Goal: Communication & Community: Share content

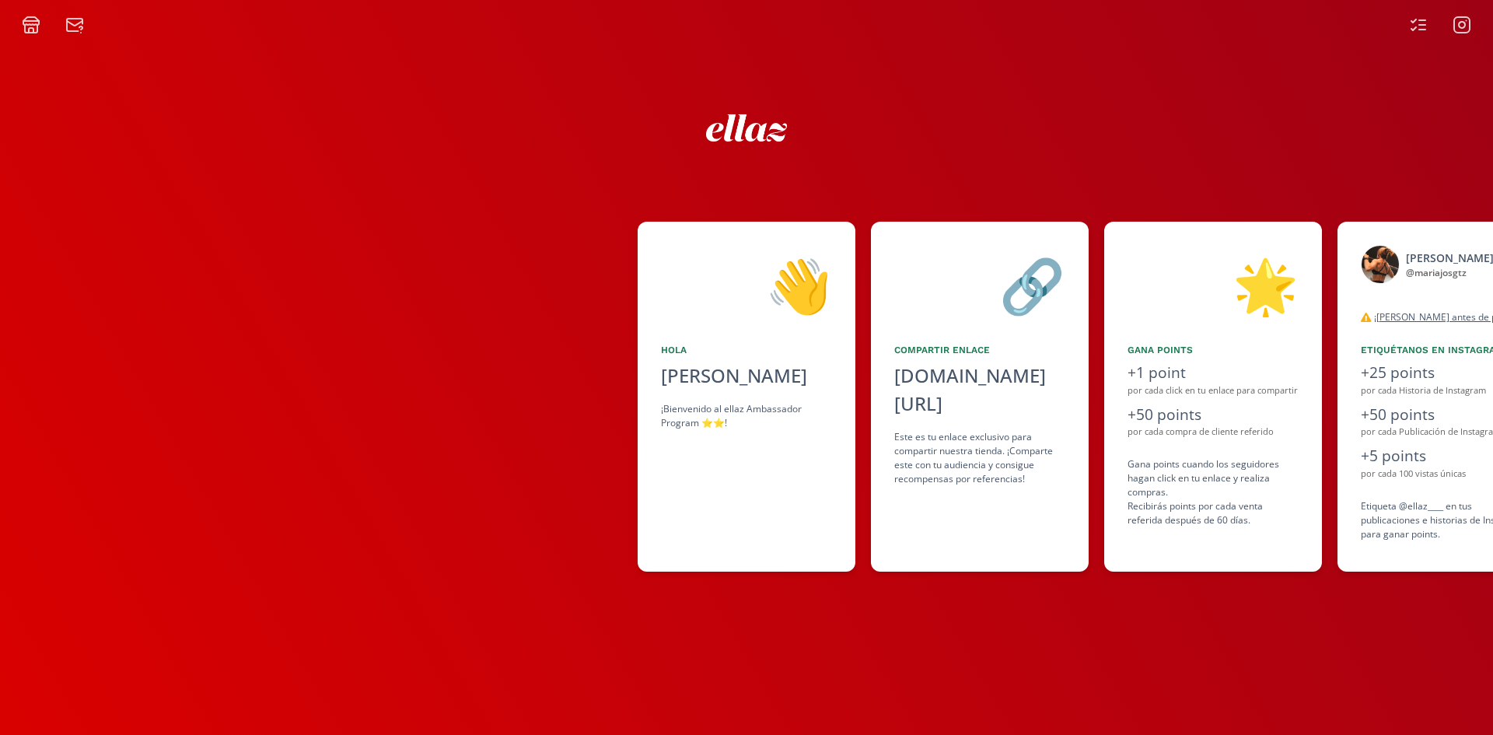
scroll to position [0, 926]
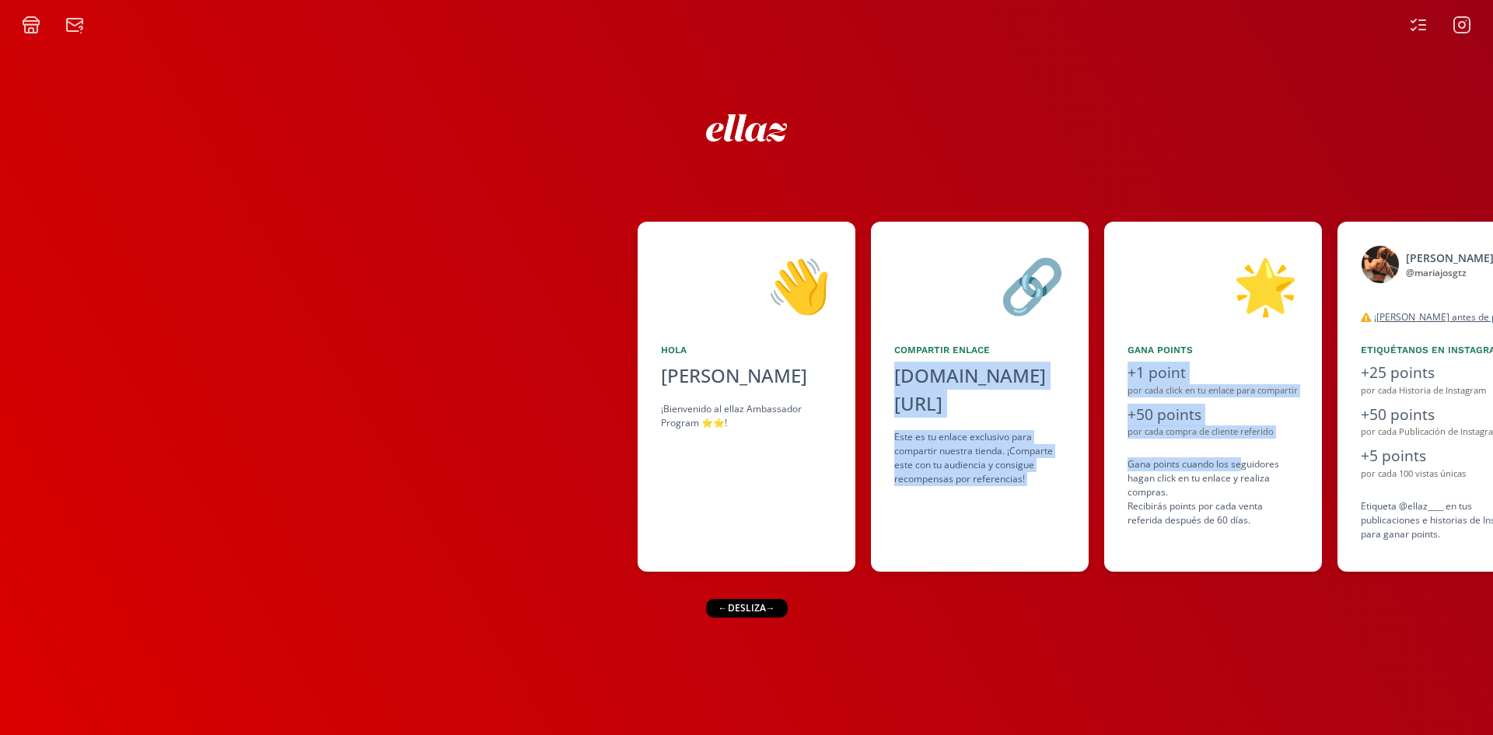
drag, startPoint x: 1244, startPoint y: 464, endPoint x: 859, endPoint y: 464, distance: 384.2
click at [860, 464] on div "👋 Hola Maria Jose Gutierrez Ortiz ¡Bienvenido al ellaz Ambassador Program ⭐️⭐️!…" at bounding box center [746, 397] width 1493 height 366
click at [1057, 715] on div "👋 Hola Maria Jose Gutierrez Ortiz ¡Bienvenido al ellaz Ambassador Program ⭐️⭐️!…" at bounding box center [746, 384] width 1493 height 701
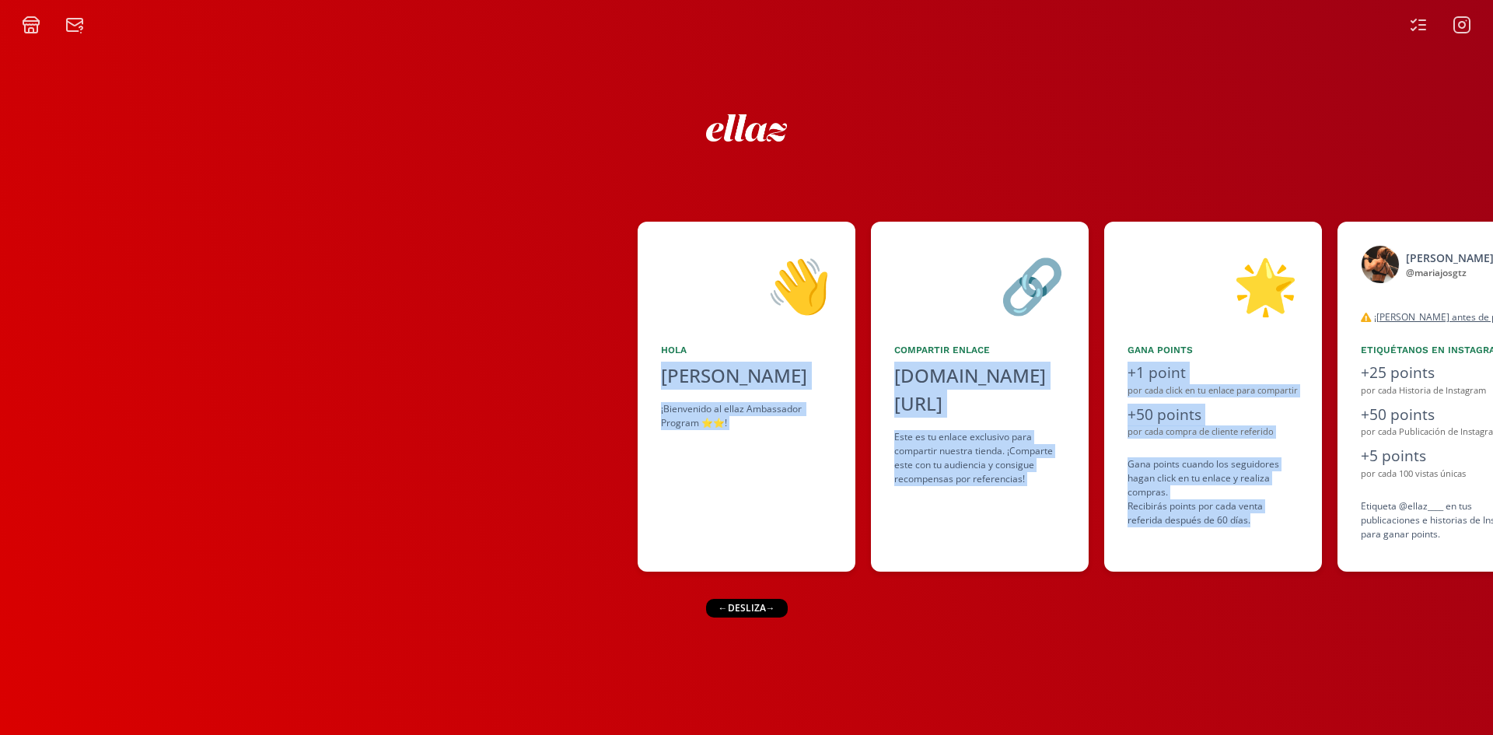
drag, startPoint x: 1273, startPoint y: 595, endPoint x: 621, endPoint y: 589, distance: 652.6
click at [621, 589] on div "👋 [PERSON_NAME] ¡Bienvenido al ellaz Ambassador Program ⭐️⭐️! 🔗 Compartir Enlac…" at bounding box center [746, 384] width 1493 height 701
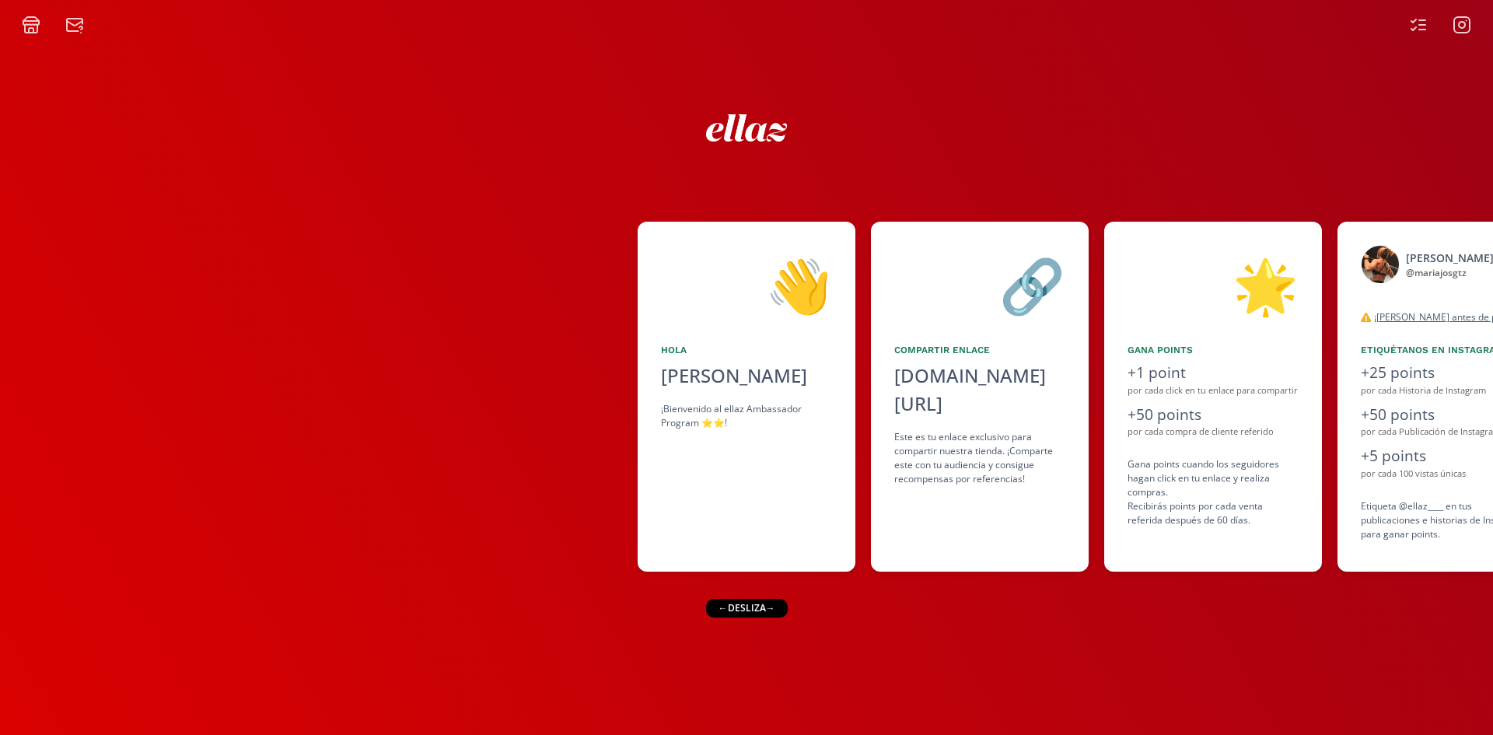
scroll to position [0, 949]
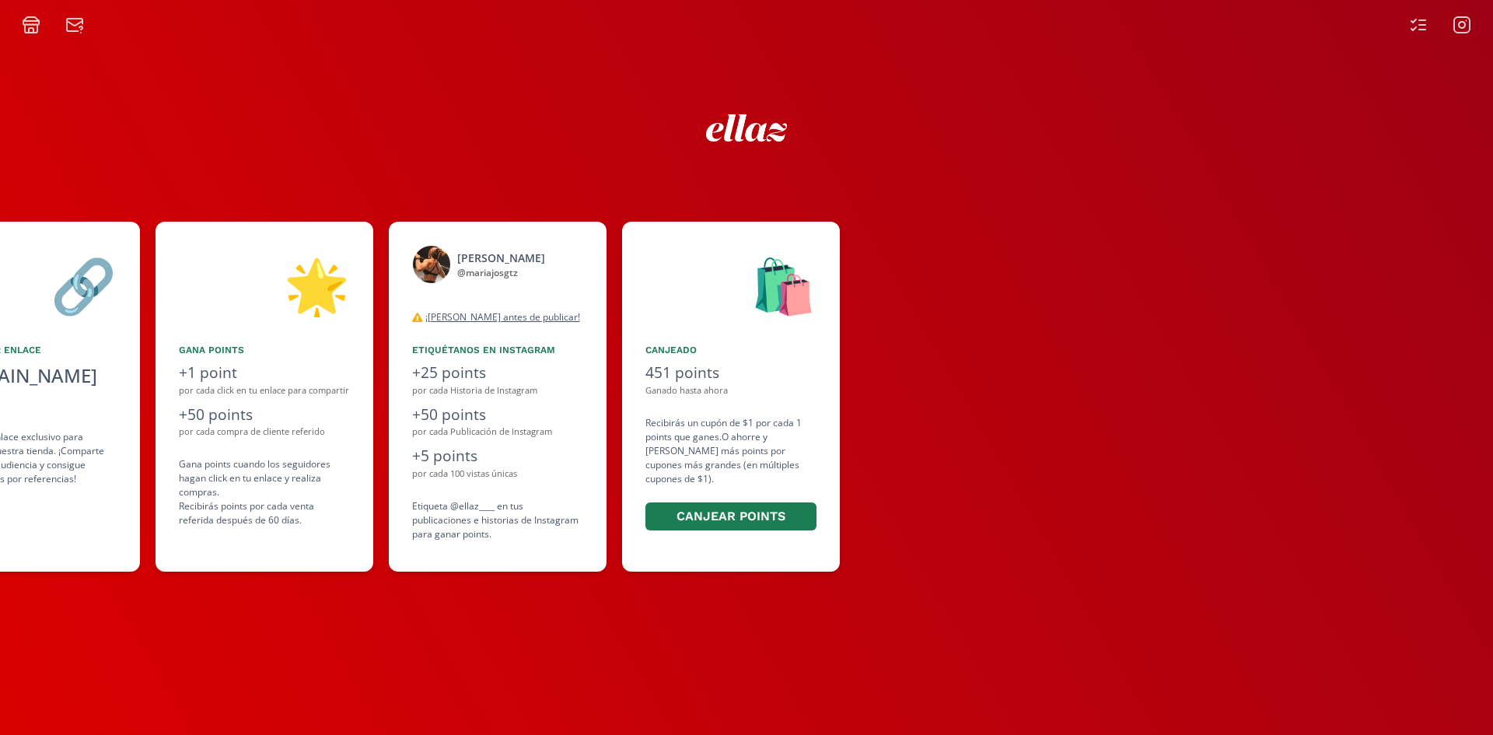
drag, startPoint x: 1144, startPoint y: 534, endPoint x: 277, endPoint y: 510, distance: 867.5
click at [277, 510] on div "🌟 Gana points +1 point por cada click en tu enlace para compartir +50 points po…" at bounding box center [265, 397] width 218 height 350
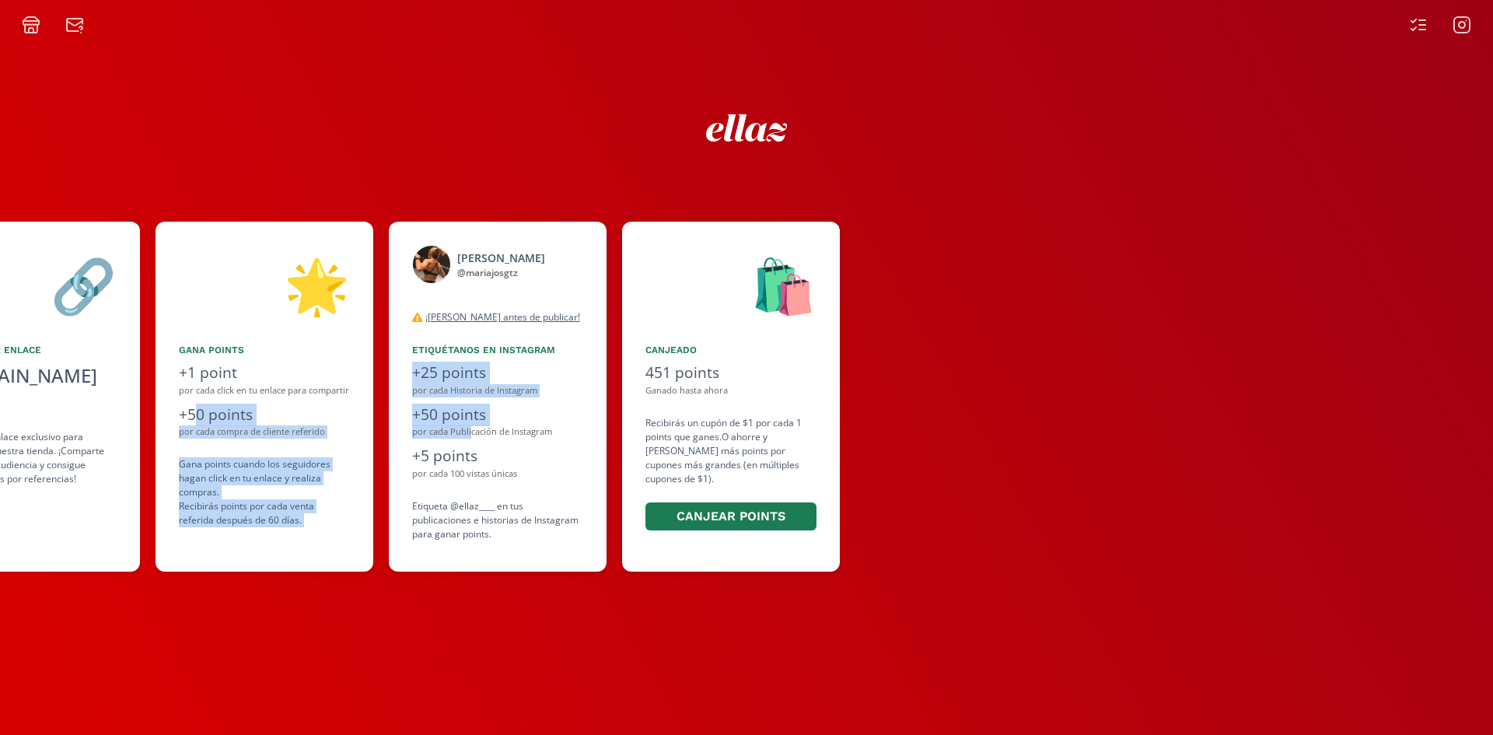
drag, startPoint x: 194, startPoint y: 418, endPoint x: 471, endPoint y: 437, distance: 277.6
click at [471, 437] on div "👋 Hola Maria Jose Gutierrez Ortiz ¡Bienvenido al ellaz Ambassador Program ⭐️⭐️!…" at bounding box center [746, 397] width 1493 height 366
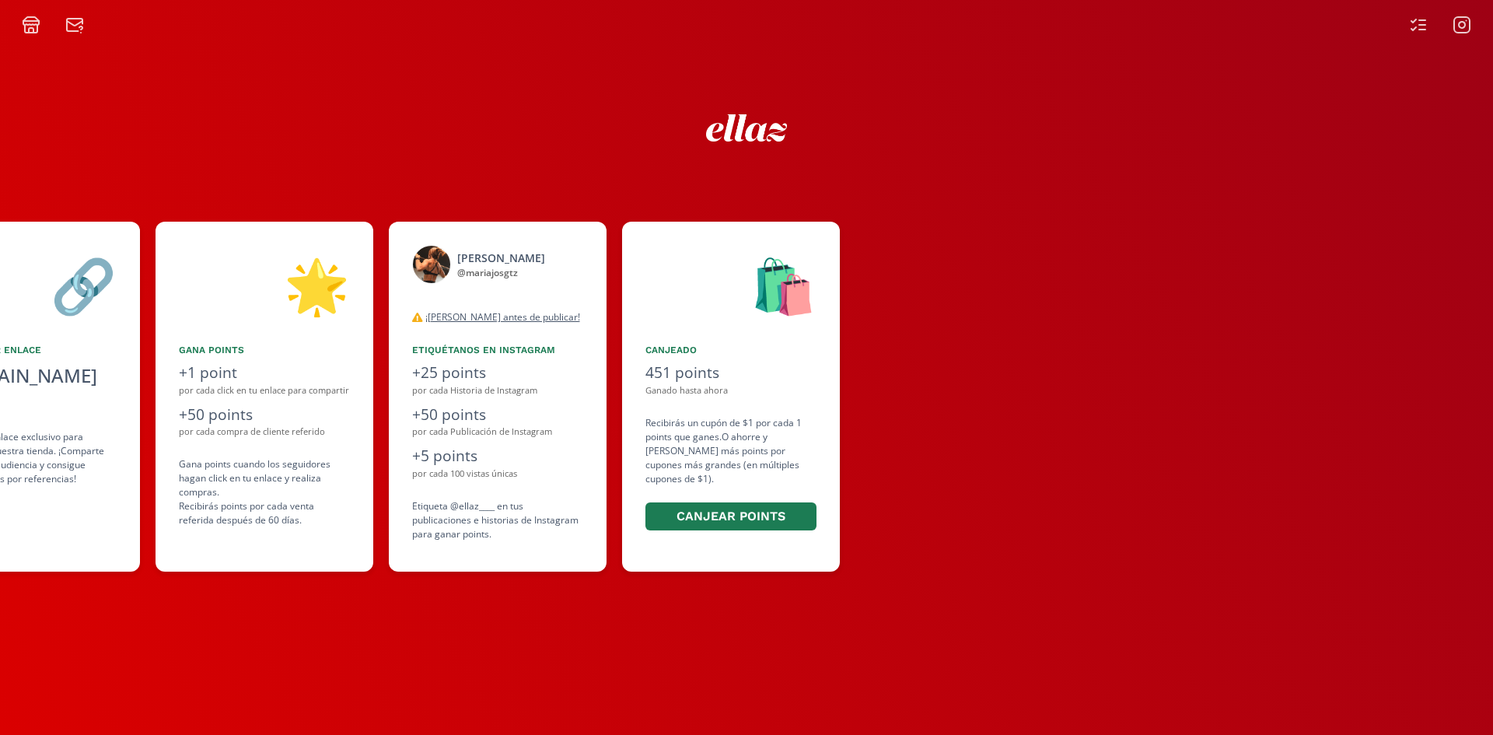
click at [358, 100] on div at bounding box center [746, 124] width 933 height 63
click at [1472, 18] on div at bounding box center [1440, 25] width 81 height 19
click at [1419, 18] on icon at bounding box center [1418, 25] width 19 height 19
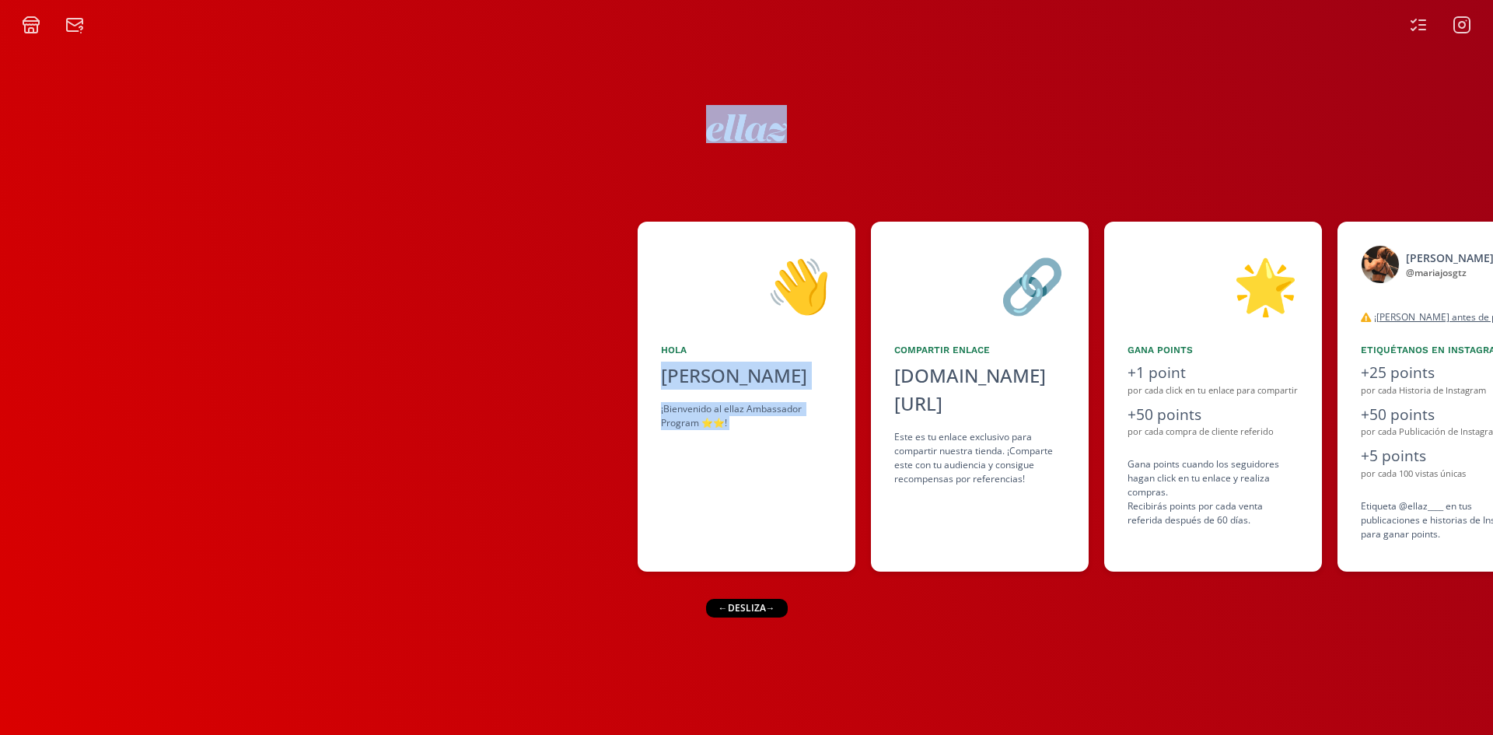
drag, startPoint x: 856, startPoint y: 183, endPoint x: 258, endPoint y: 177, distance: 598.1
click at [258, 177] on div "👋 [PERSON_NAME] ¡Bienvenido al ellaz Ambassador Program ⭐️⭐️! 🔗 Compartir Enlac…" at bounding box center [746, 384] width 1493 height 701
click at [285, 222] on div at bounding box center [319, 397] width 638 height 350
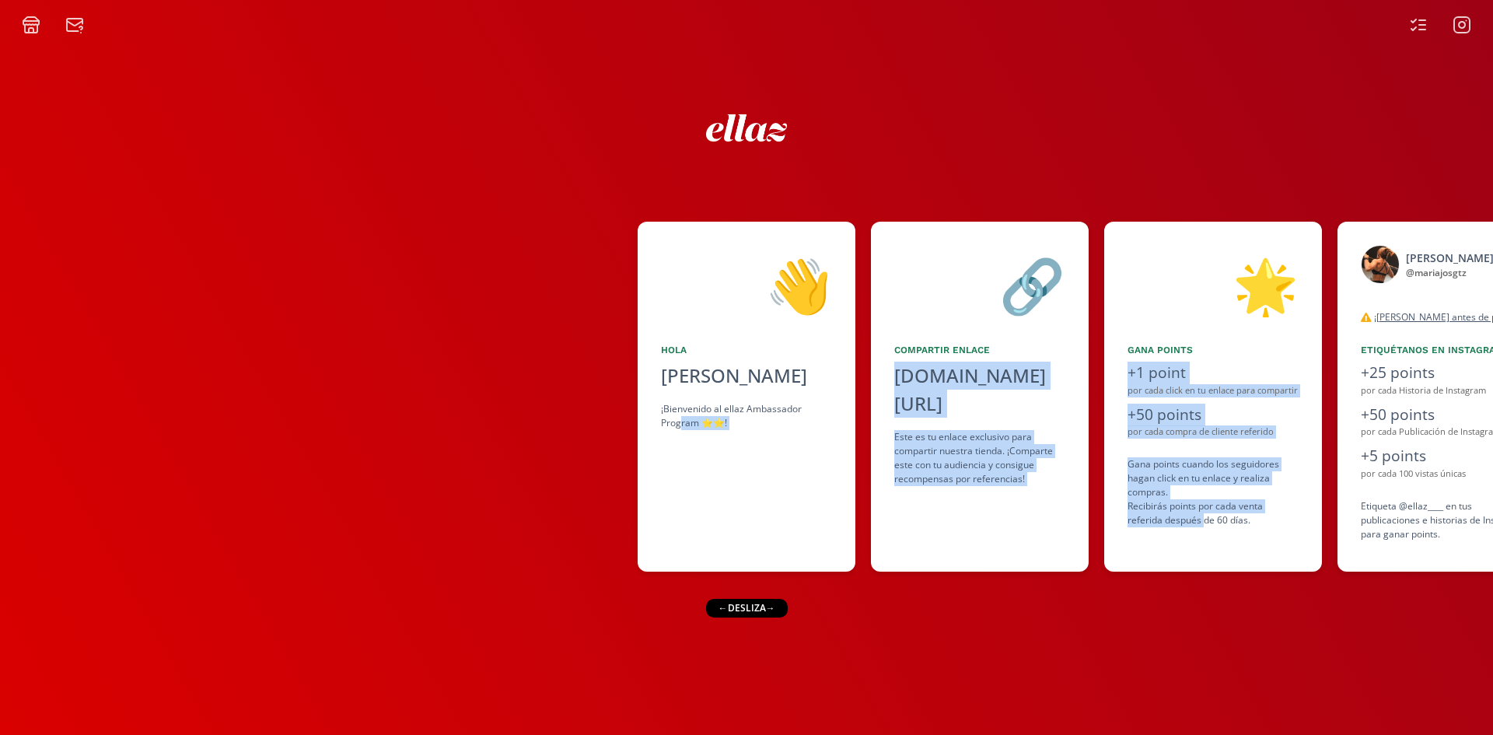
drag, startPoint x: 847, startPoint y: 641, endPoint x: 679, endPoint y: 637, distance: 168.0
click at [679, 637] on div "👋 Hola Maria Jose Gutierrez Ortiz ¡Bienvenido al ellaz Ambassador Program ⭐️⭐️!…" at bounding box center [746, 384] width 1493 height 701
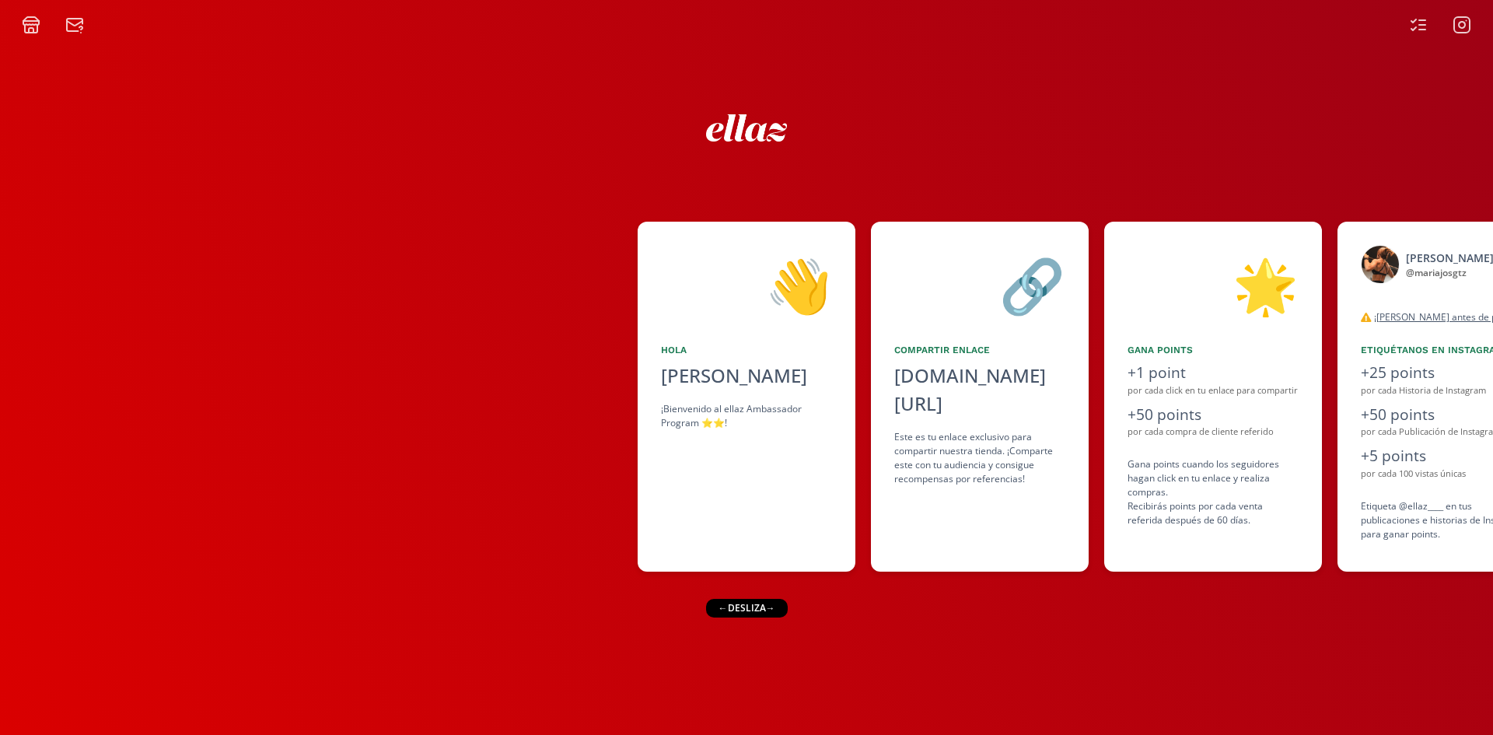
click at [477, 469] on div at bounding box center [319, 397] width 638 height 350
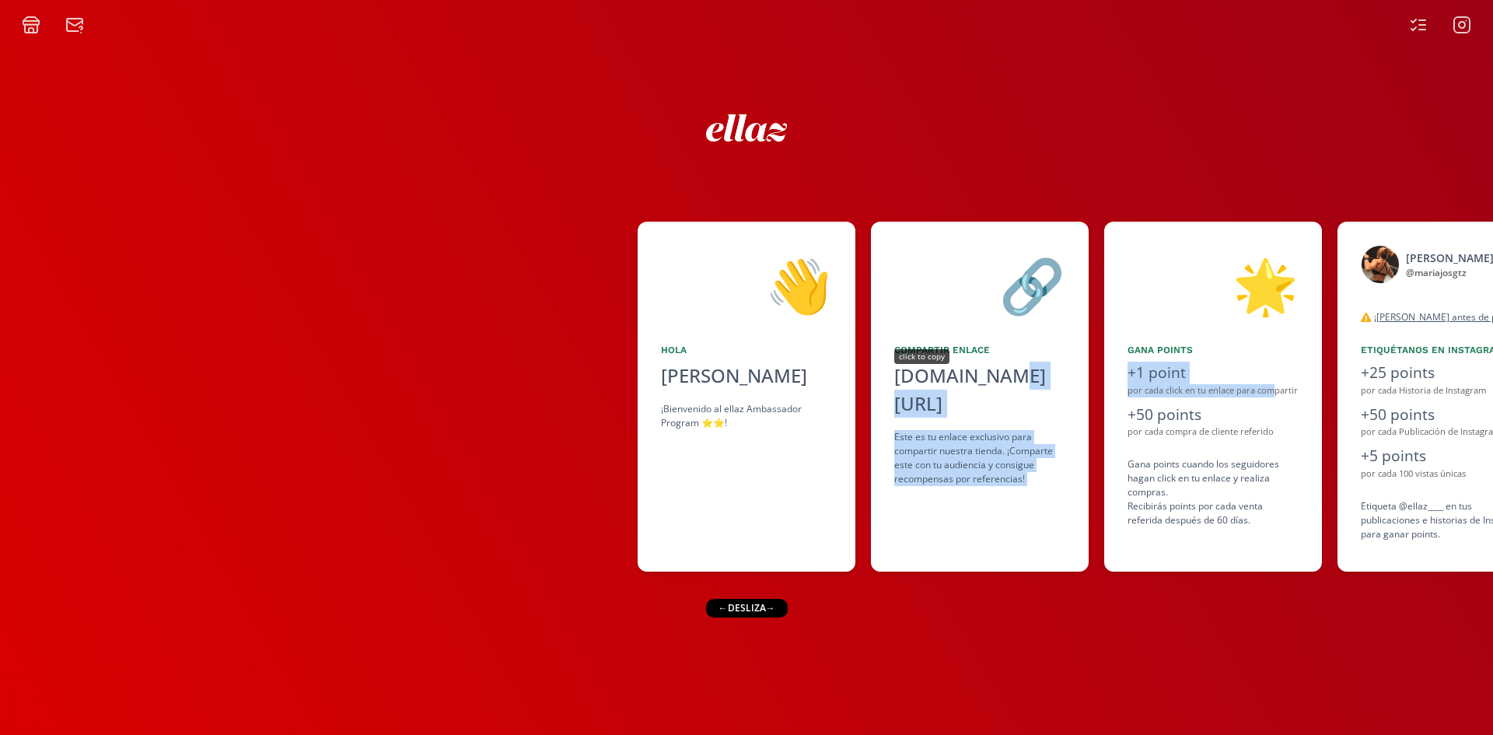
drag, startPoint x: 1272, startPoint y: 386, endPoint x: 1027, endPoint y: 359, distance: 246.4
click at [996, 362] on div "👋 [PERSON_NAME] ¡Bienvenido al ellaz Ambassador Program ⭐️⭐️! 🔗 Compartir Enlac…" at bounding box center [746, 397] width 1493 height 366
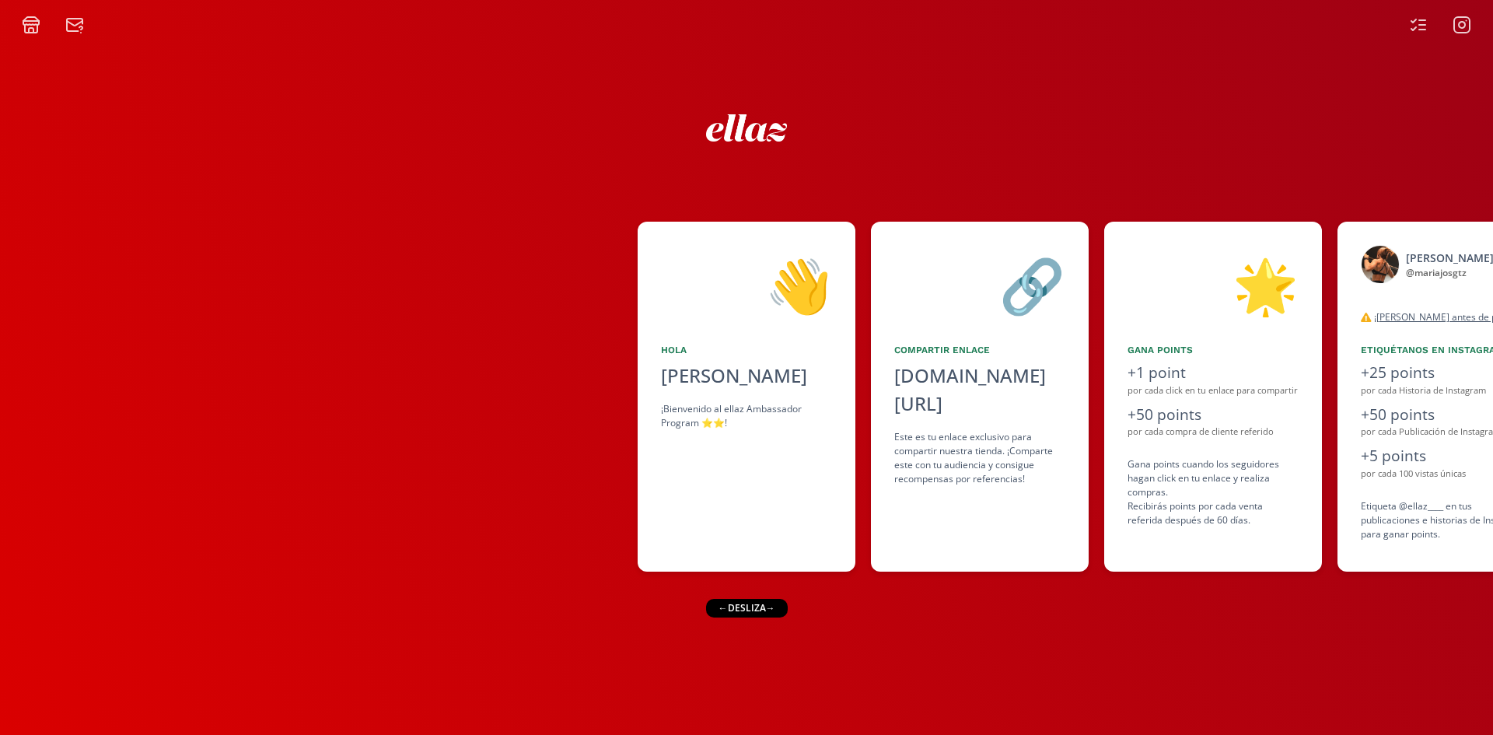
click at [1107, 132] on div at bounding box center [746, 124] width 933 height 63
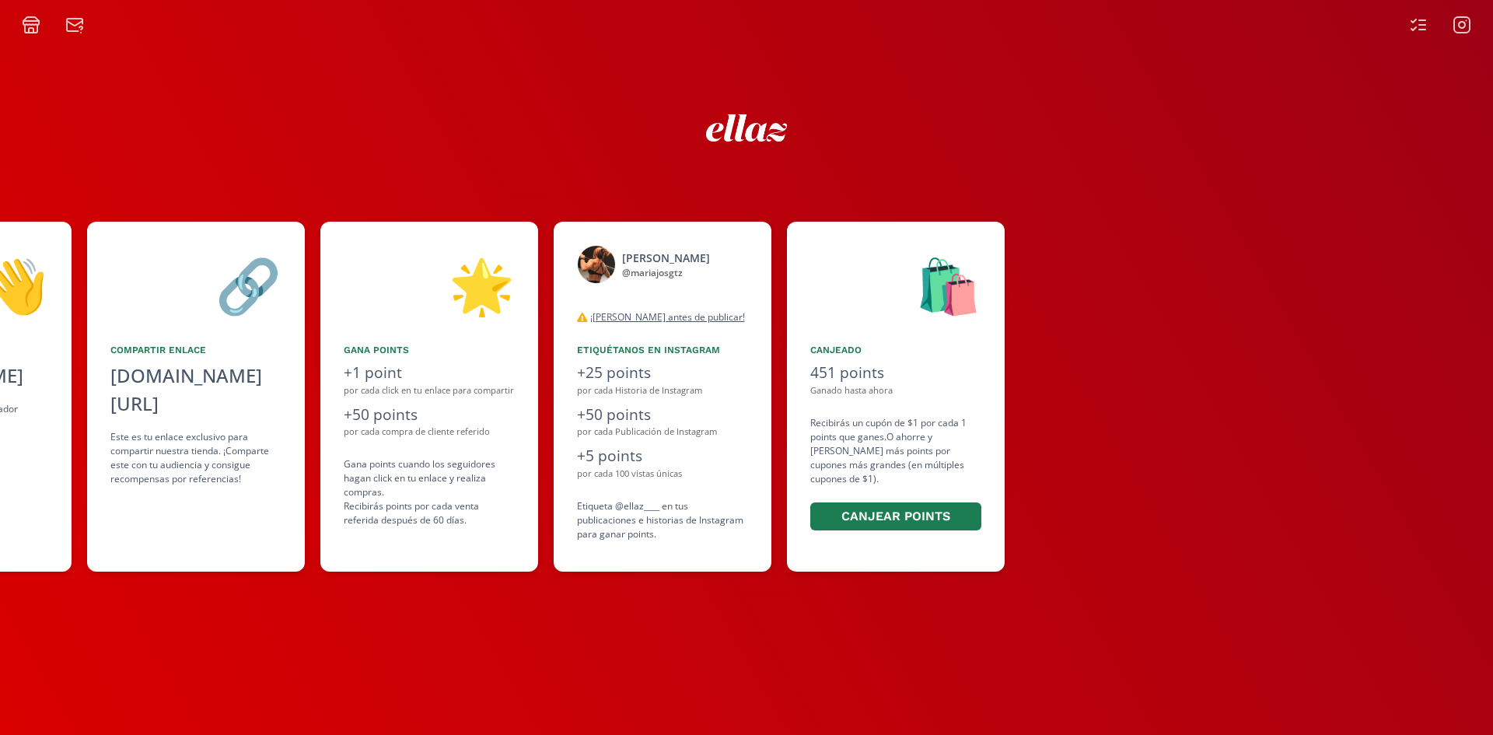
scroll to position [0, 949]
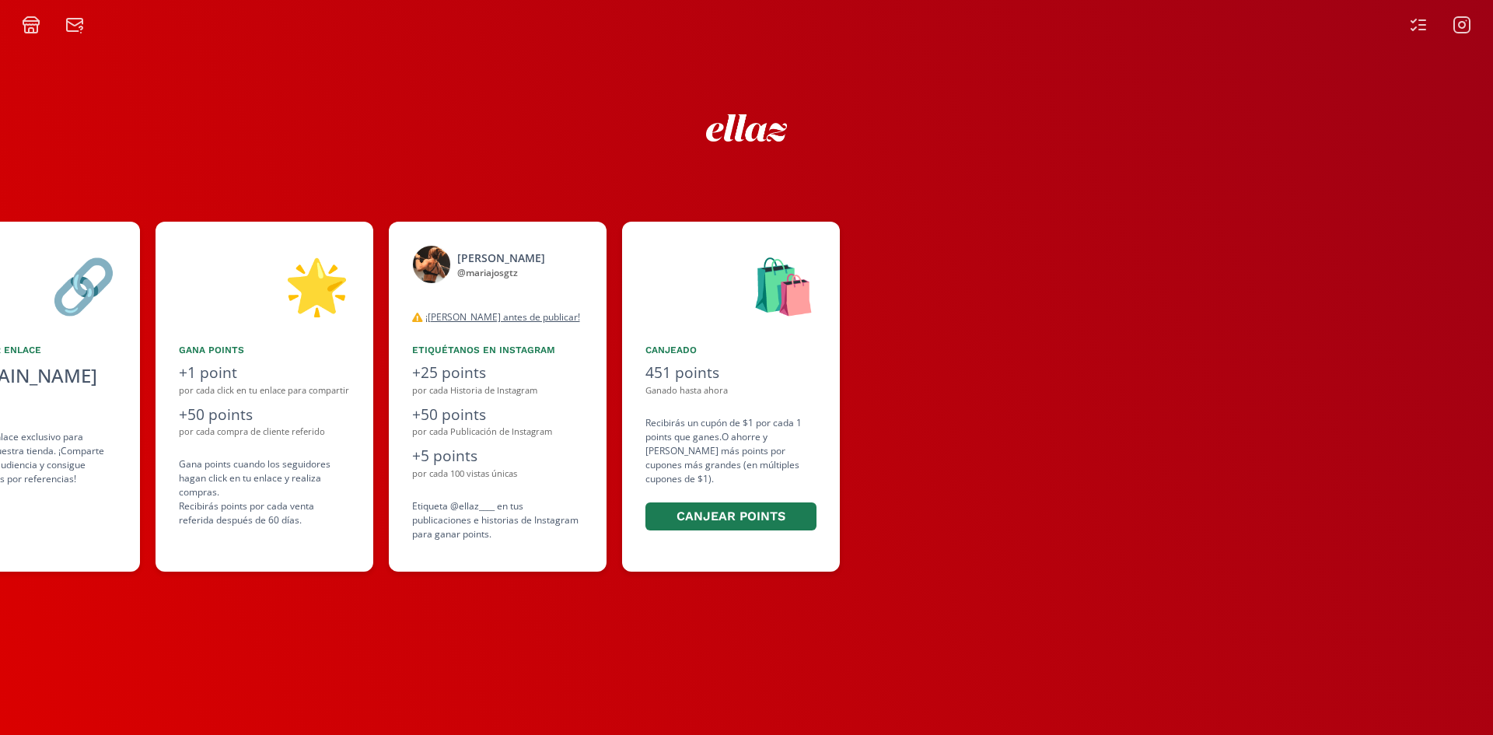
drag, startPoint x: 1315, startPoint y: 497, endPoint x: 921, endPoint y: 518, distance: 394.9
click at [921, 518] on div "👋 [PERSON_NAME] ¡Bienvenido al ellaz Ambassador Program ⭐️⭐️! 🔗 Compartir Enlac…" at bounding box center [746, 397] width 1493 height 366
drag, startPoint x: 936, startPoint y: 515, endPoint x: 947, endPoint y: 513, distance: 11.9
click at [947, 513] on div at bounding box center [1175, 397] width 638 height 350
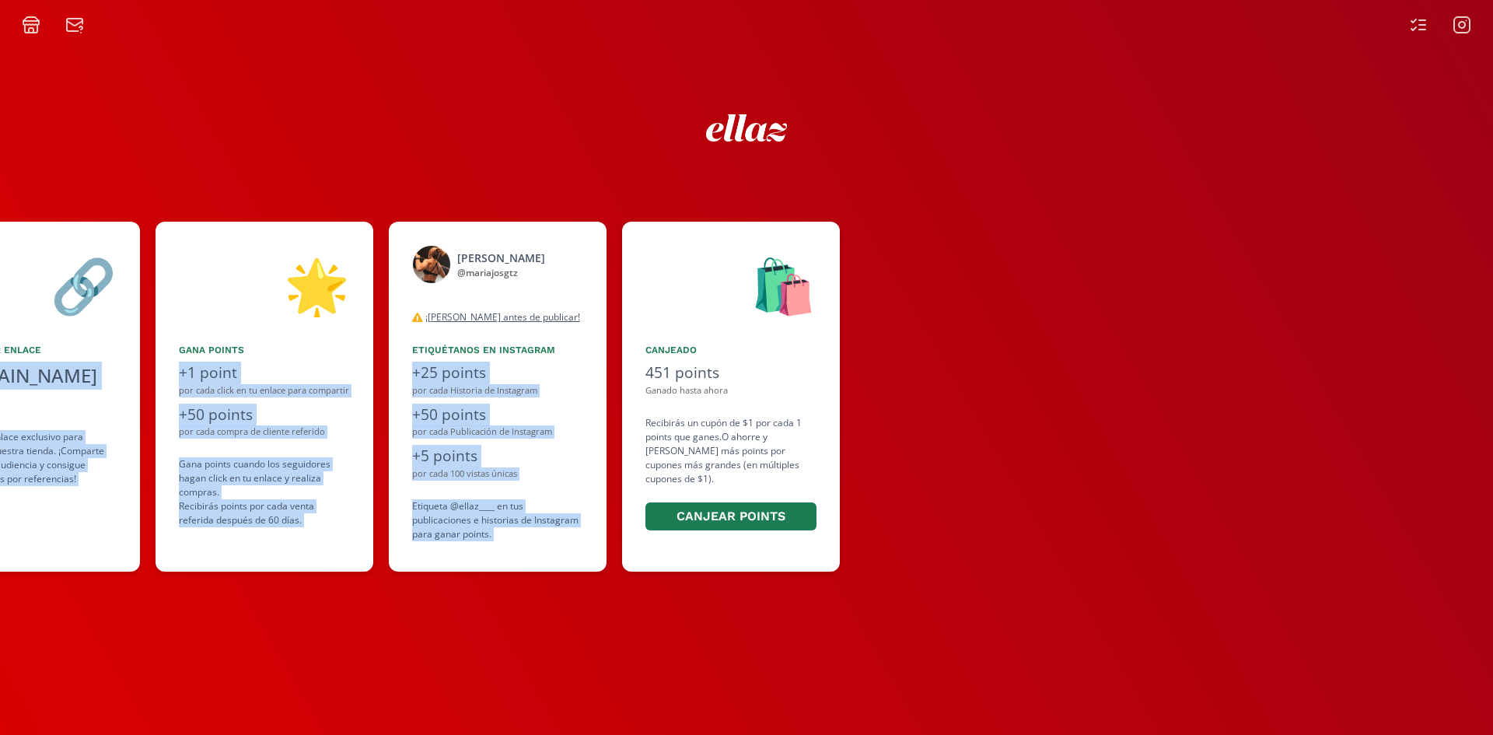
drag, startPoint x: 107, startPoint y: 120, endPoint x: 732, endPoint y: 244, distance: 636.8
click at [732, 244] on div "👋 [PERSON_NAME] ¡Bienvenido al ellaz Ambassador Program ⭐️⭐️! 🔗 Compartir Enlac…" at bounding box center [746, 384] width 1493 height 701
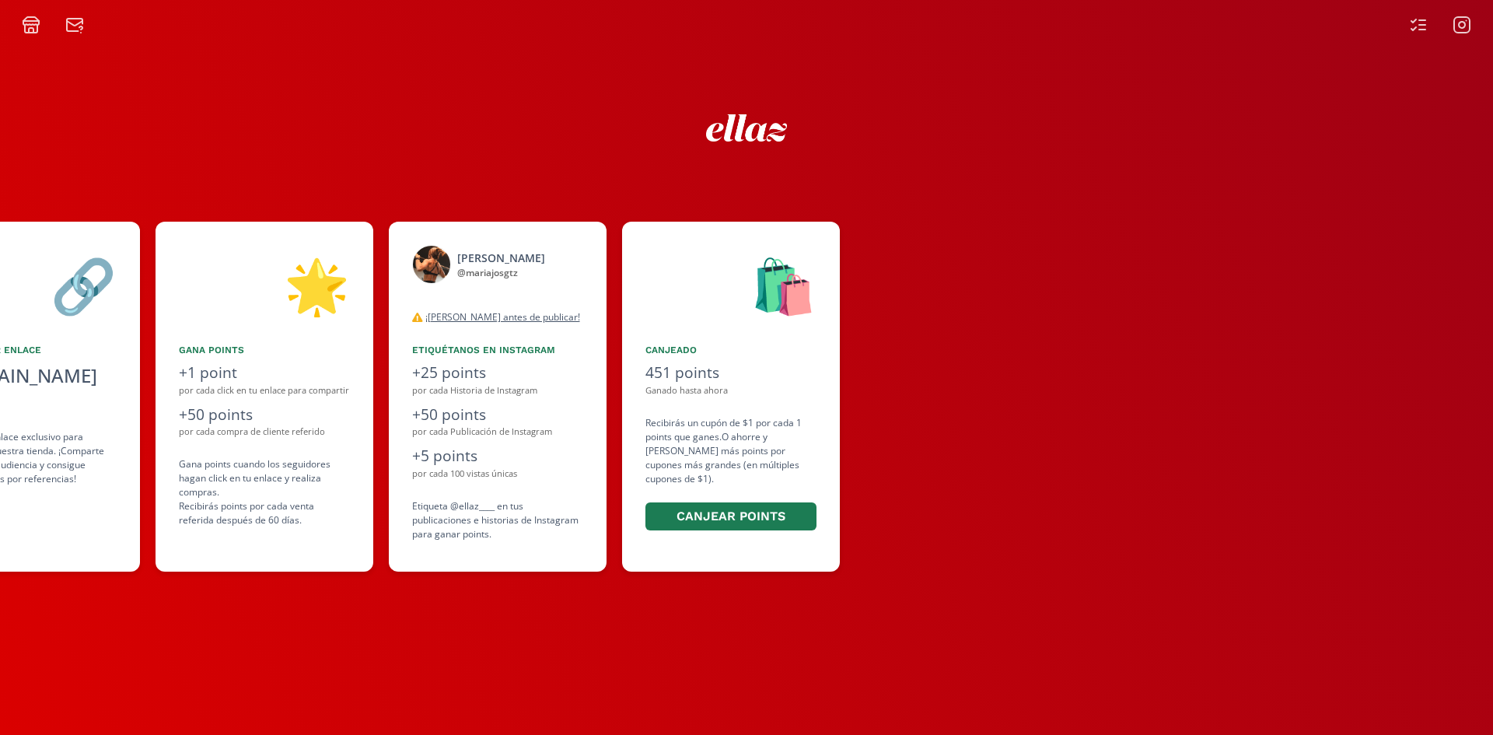
click at [524, 130] on div at bounding box center [746, 124] width 933 height 63
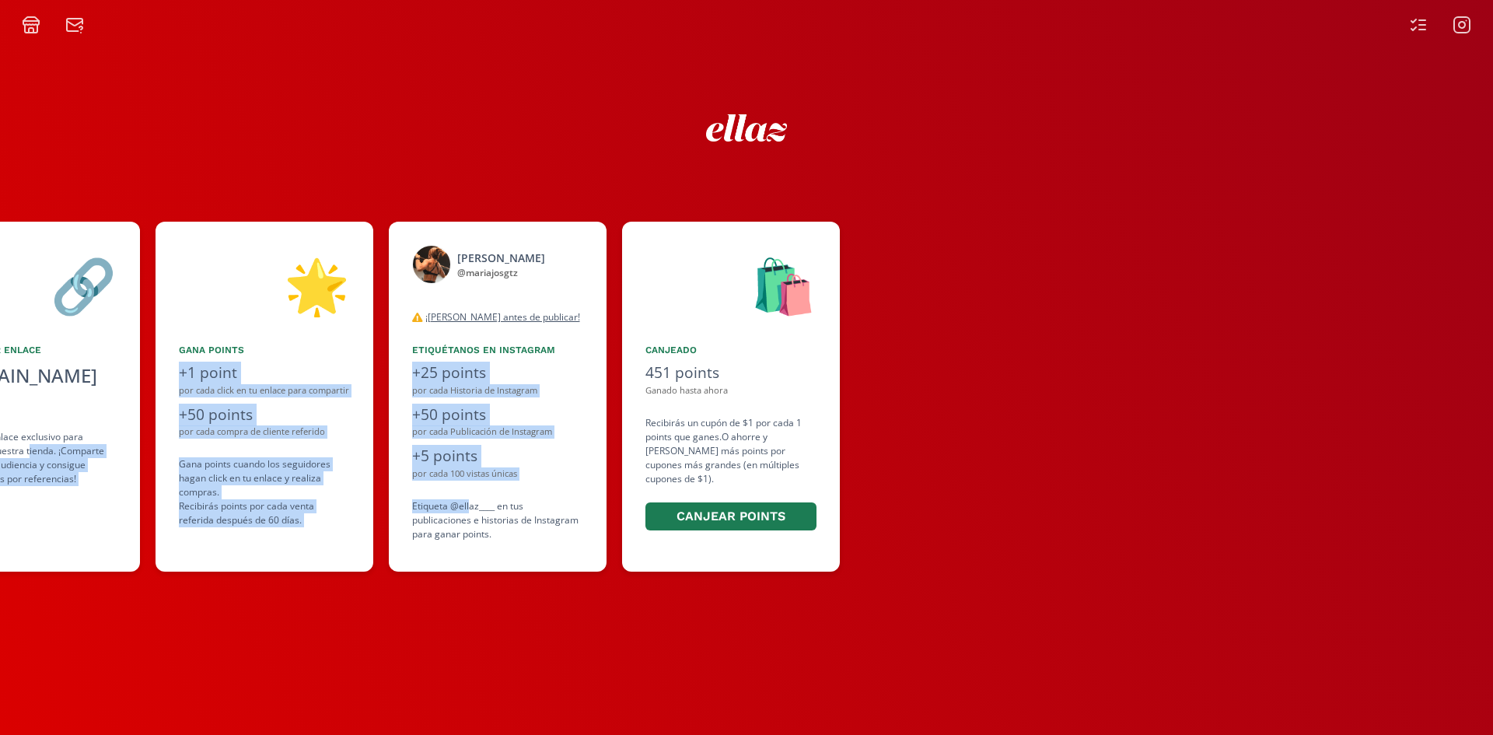
drag, startPoint x: 264, startPoint y: 478, endPoint x: 471, endPoint y: 500, distance: 207.3
click at [471, 500] on div "👋 [PERSON_NAME] ¡Bienvenido al ellaz Ambassador Program ⭐️⭐️! 🔗 Compartir Enlac…" at bounding box center [746, 397] width 1493 height 366
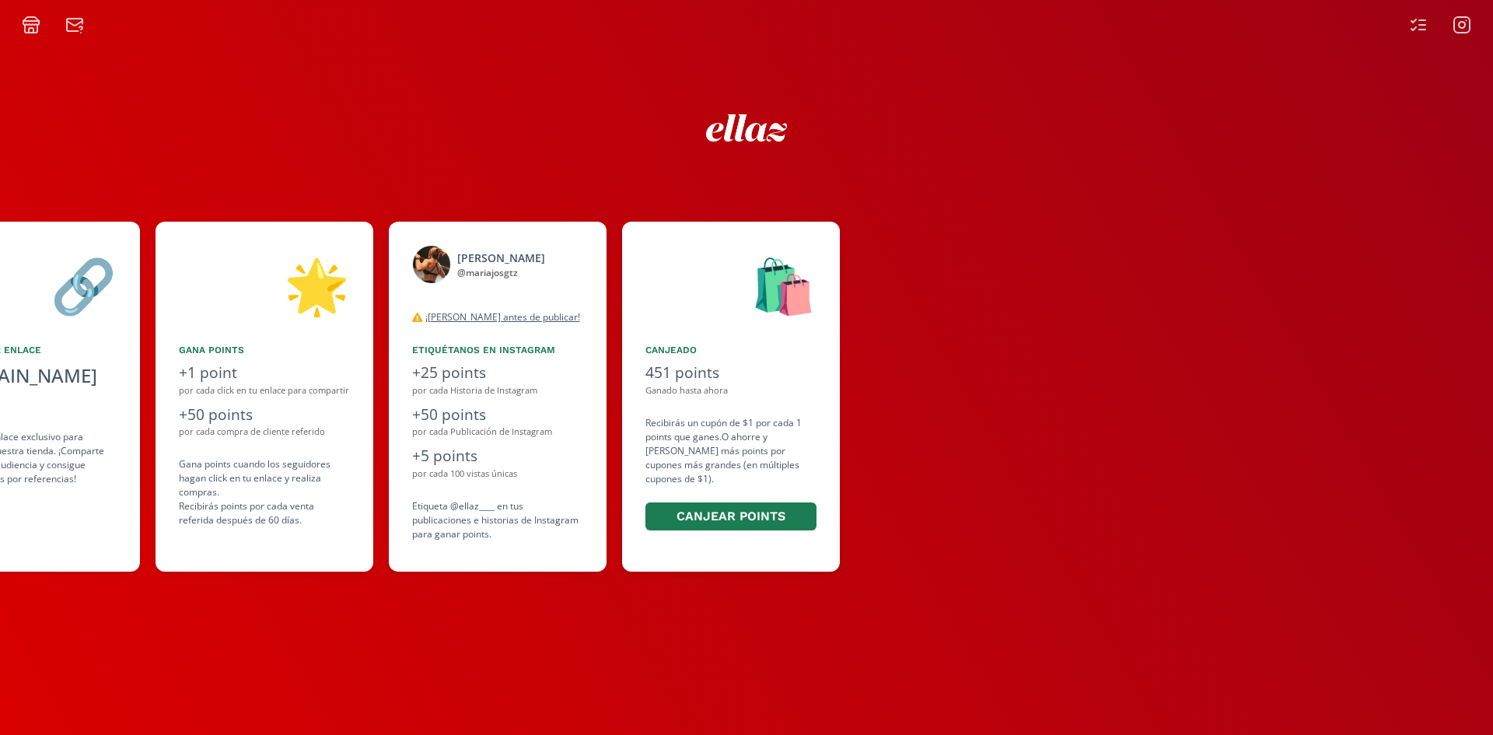
click at [311, 163] on div "👋 [PERSON_NAME] ¡Bienvenido al ellaz Ambassador Program ⭐️⭐️! 🔗 Compartir Enlac…" at bounding box center [746, 384] width 1493 height 701
click at [262, 404] on div "+50 points" at bounding box center [264, 415] width 171 height 23
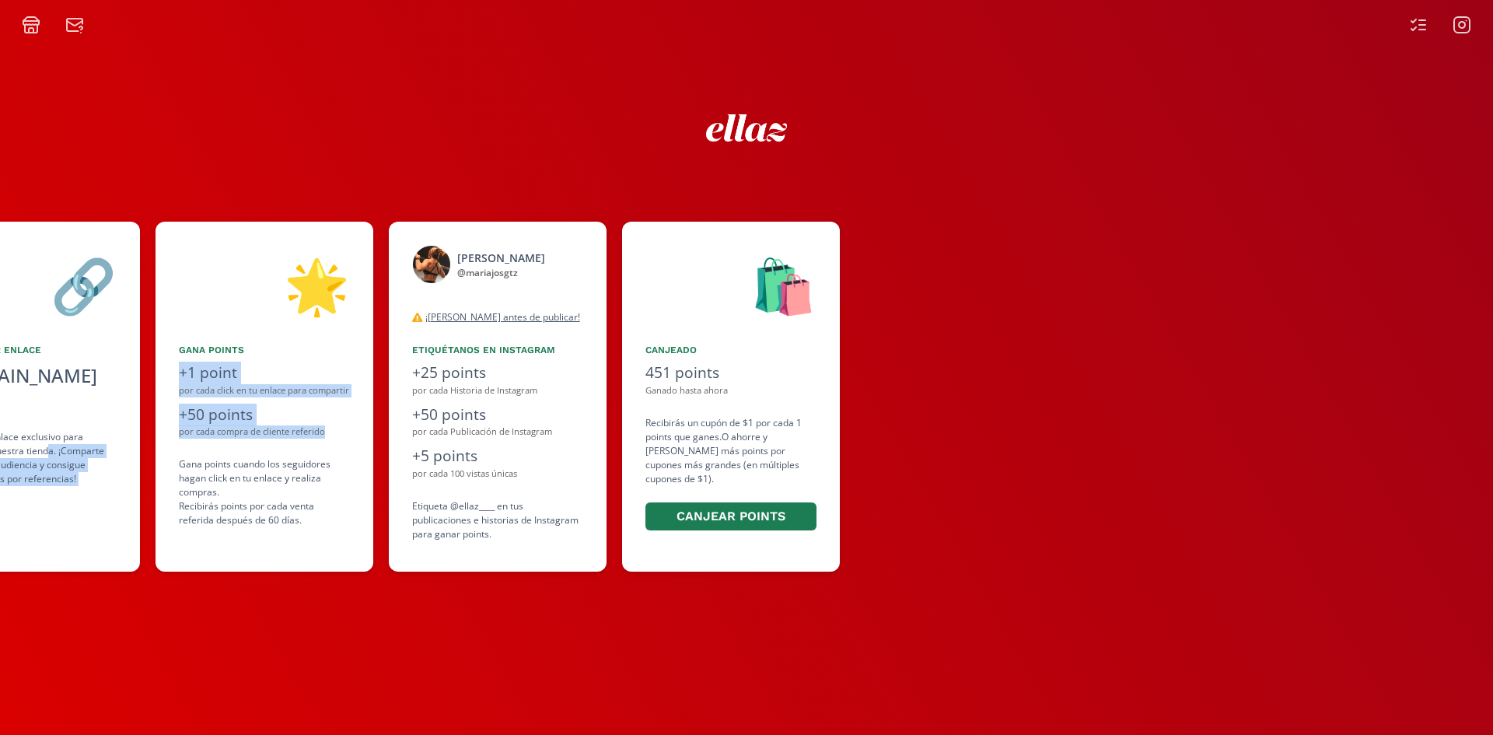
drag, startPoint x: 49, startPoint y: 422, endPoint x: 322, endPoint y: 445, distance: 273.9
click at [322, 445] on div "👋 [PERSON_NAME] ¡Bienvenido al ellaz Ambassador Program ⭐️⭐️! 🔗 Compartir Enlac…" at bounding box center [746, 397] width 1493 height 366
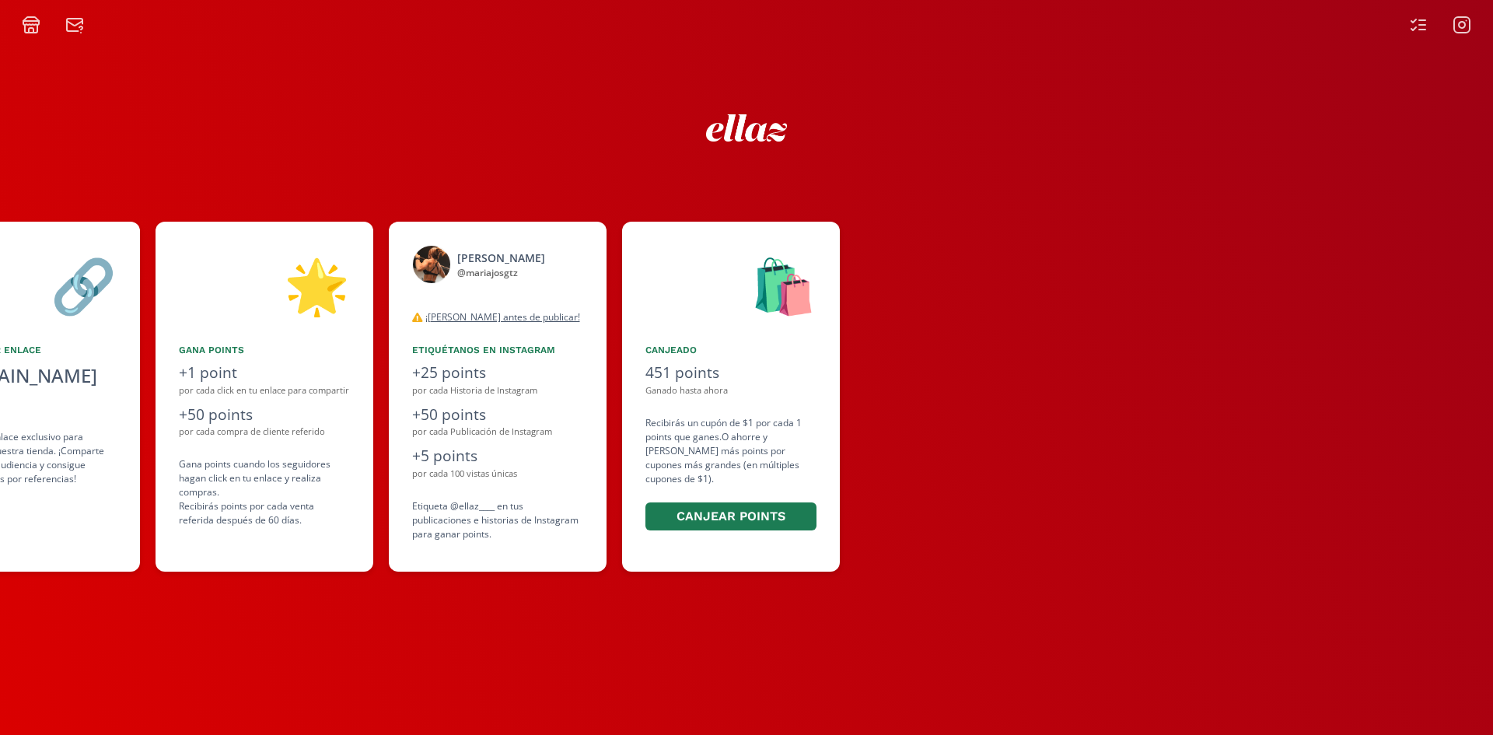
click at [293, 82] on div "👋 [PERSON_NAME] ¡Bienvenido al ellaz Ambassador Program ⭐️⭐️! 🔗 Compartir Enlac…" at bounding box center [746, 384] width 1493 height 701
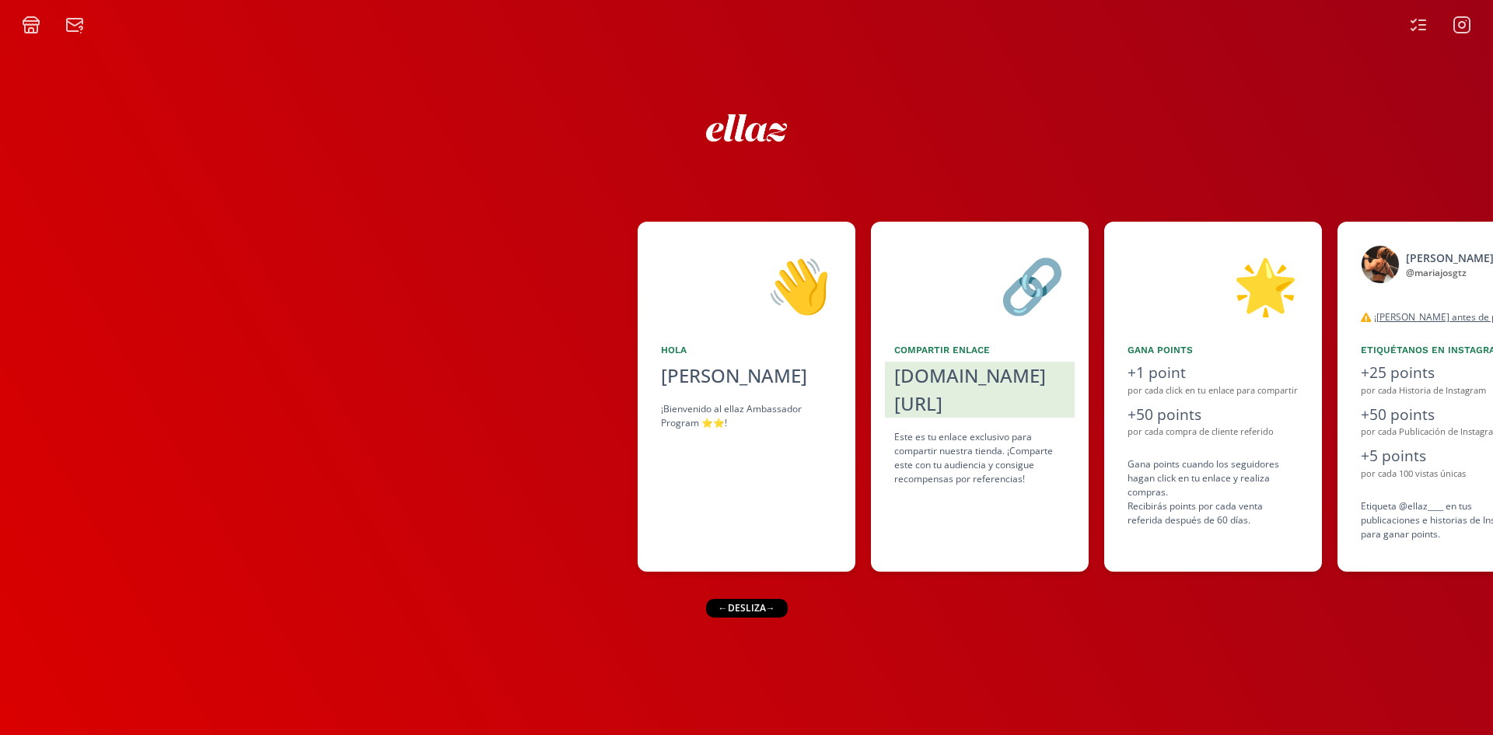
click at [412, 336] on div at bounding box center [319, 397] width 638 height 350
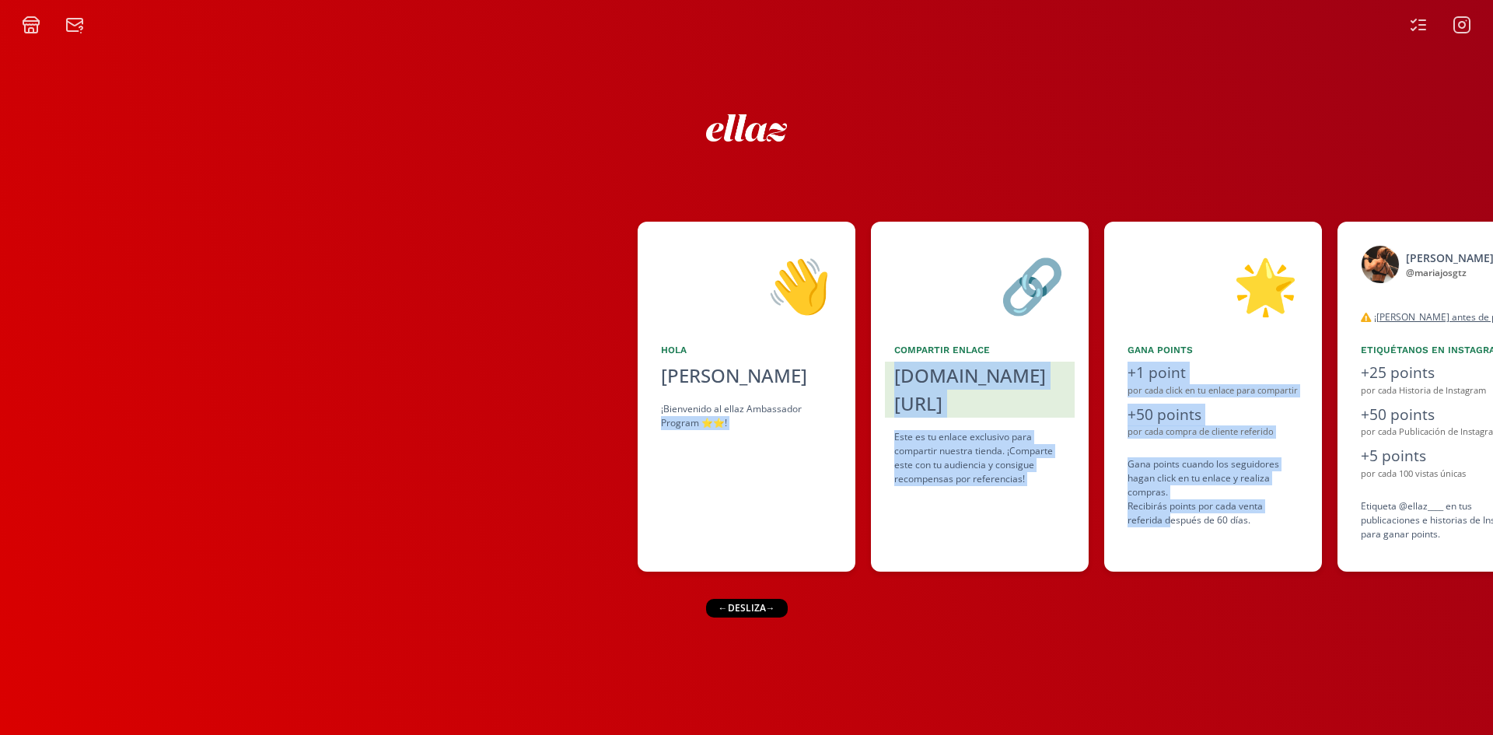
drag, startPoint x: 897, startPoint y: 485, endPoint x: 628, endPoint y: 485, distance: 268.3
click at [633, 489] on div "👋 Hola Maria Jose Gutierrez Ortiz ¡Bienvenido al ellaz Ambassador Program ⭐️⭐️!…" at bounding box center [746, 397] width 1493 height 366
click at [633, 489] on div at bounding box center [319, 397] width 638 height 350
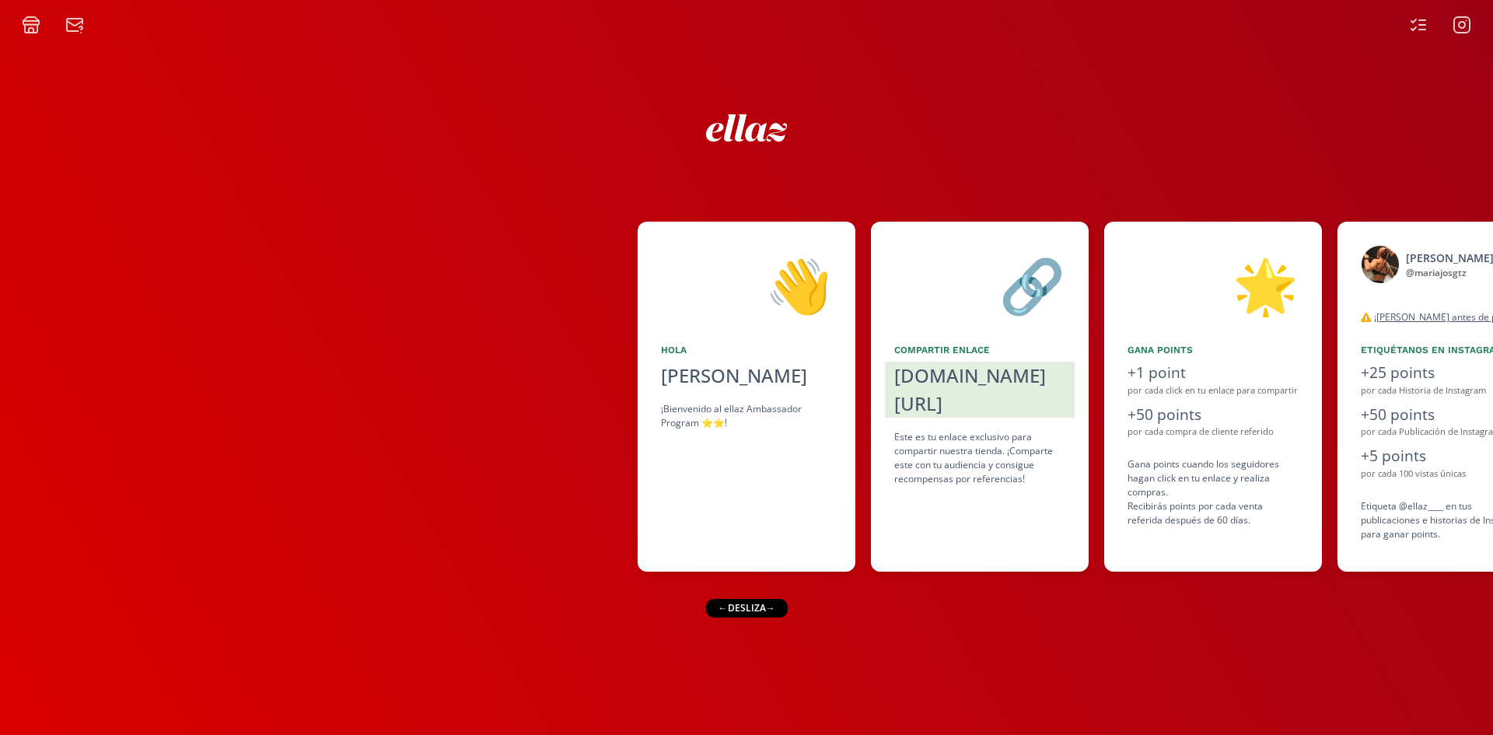
click at [494, 343] on div at bounding box center [319, 397] width 638 height 350
click at [761, 486] on div "👋 Hola Maria Jose Gutierrez Ortiz ¡Bienvenido al ellaz Ambassador Program ⭐️⭐️!…" at bounding box center [746, 397] width 1493 height 366
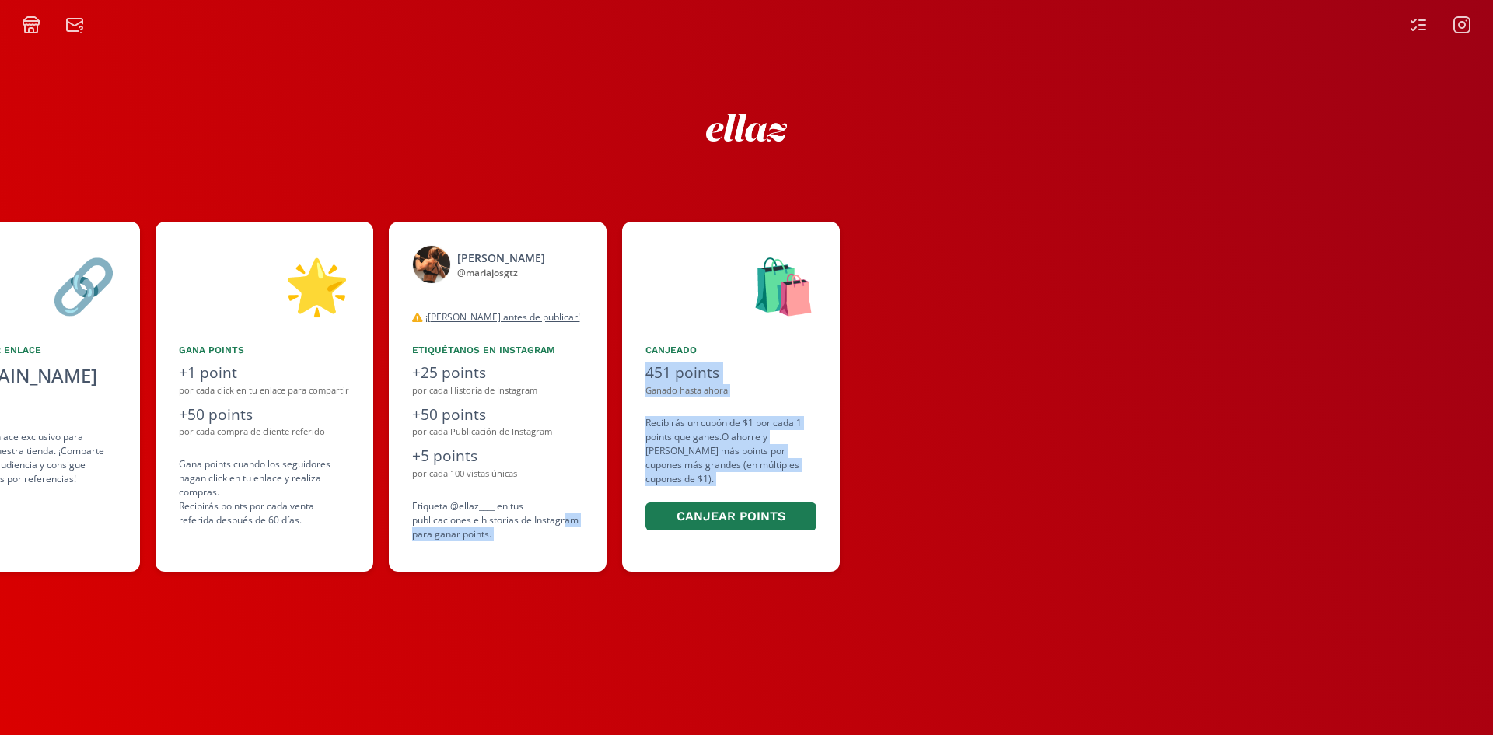
drag, startPoint x: 653, startPoint y: 502, endPoint x: 563, endPoint y: 515, distance: 90.3
click at [563, 515] on div "👋 [PERSON_NAME] ¡Bienvenido al ellaz Ambassador Program ⭐️⭐️! 🔗 Compartir Enlac…" at bounding box center [746, 397] width 1493 height 366
click at [563, 515] on div "Etiqueta @ellaz____ en tus publicaciones e historias de Instagram para ganar po…" at bounding box center [497, 520] width 171 height 42
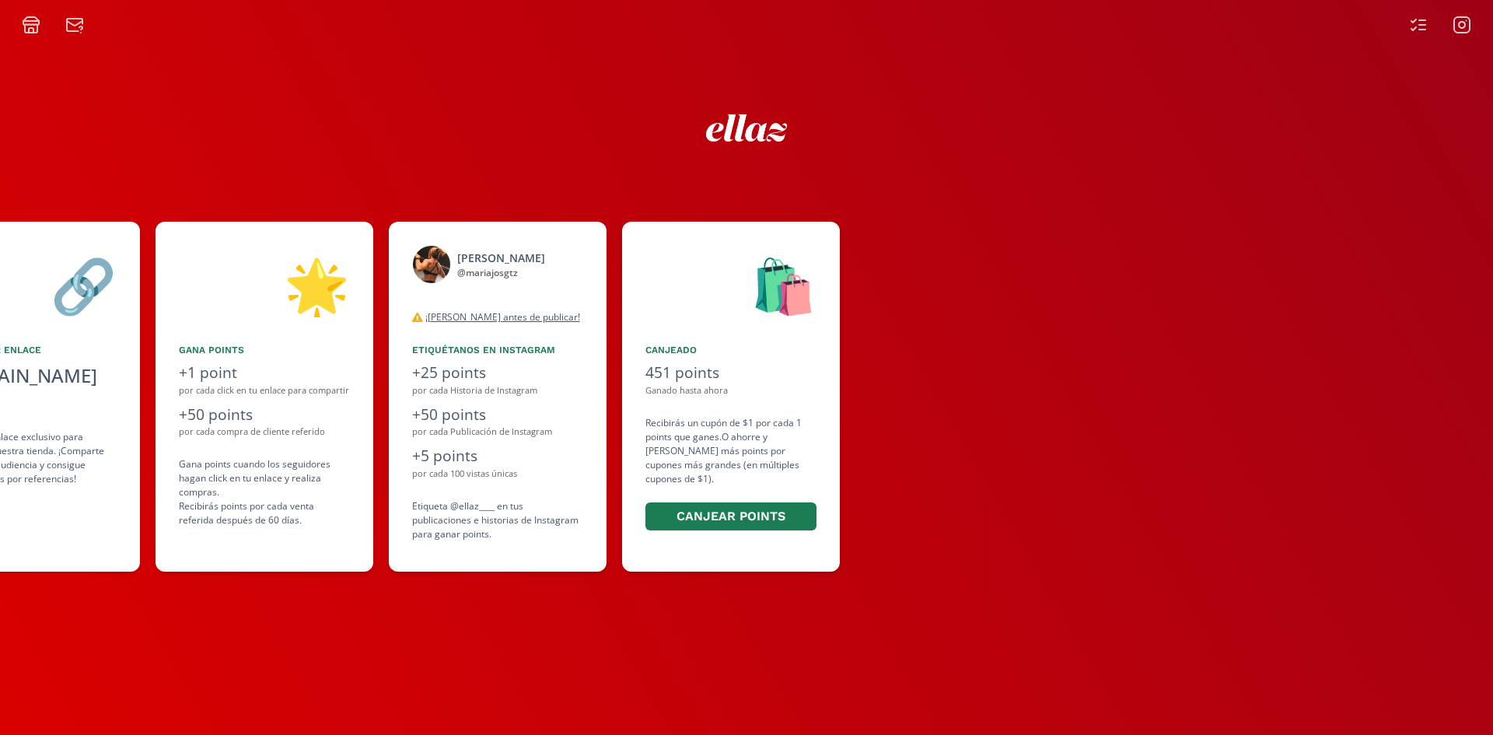
click at [1461, 27] on icon at bounding box center [1462, 25] width 6 height 6
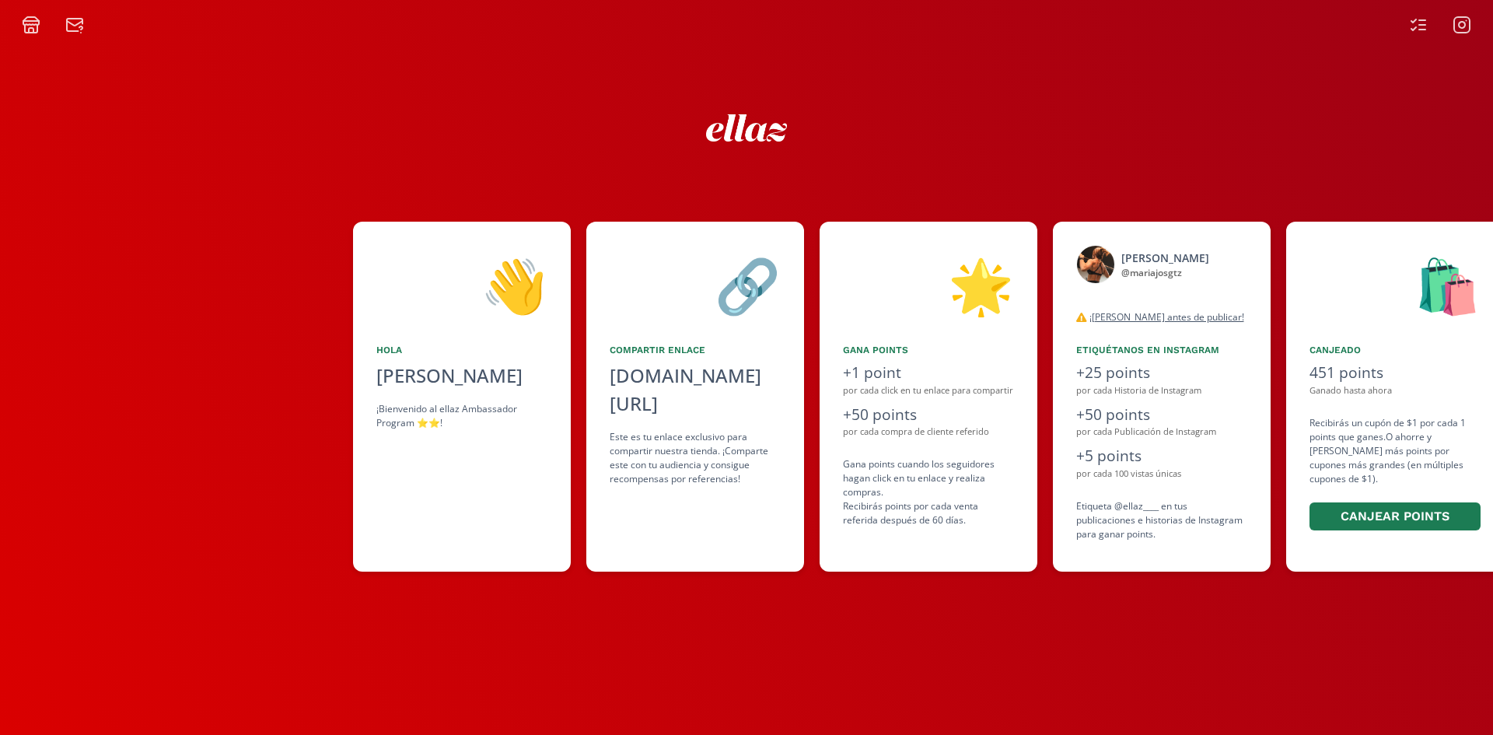
scroll to position [0, 949]
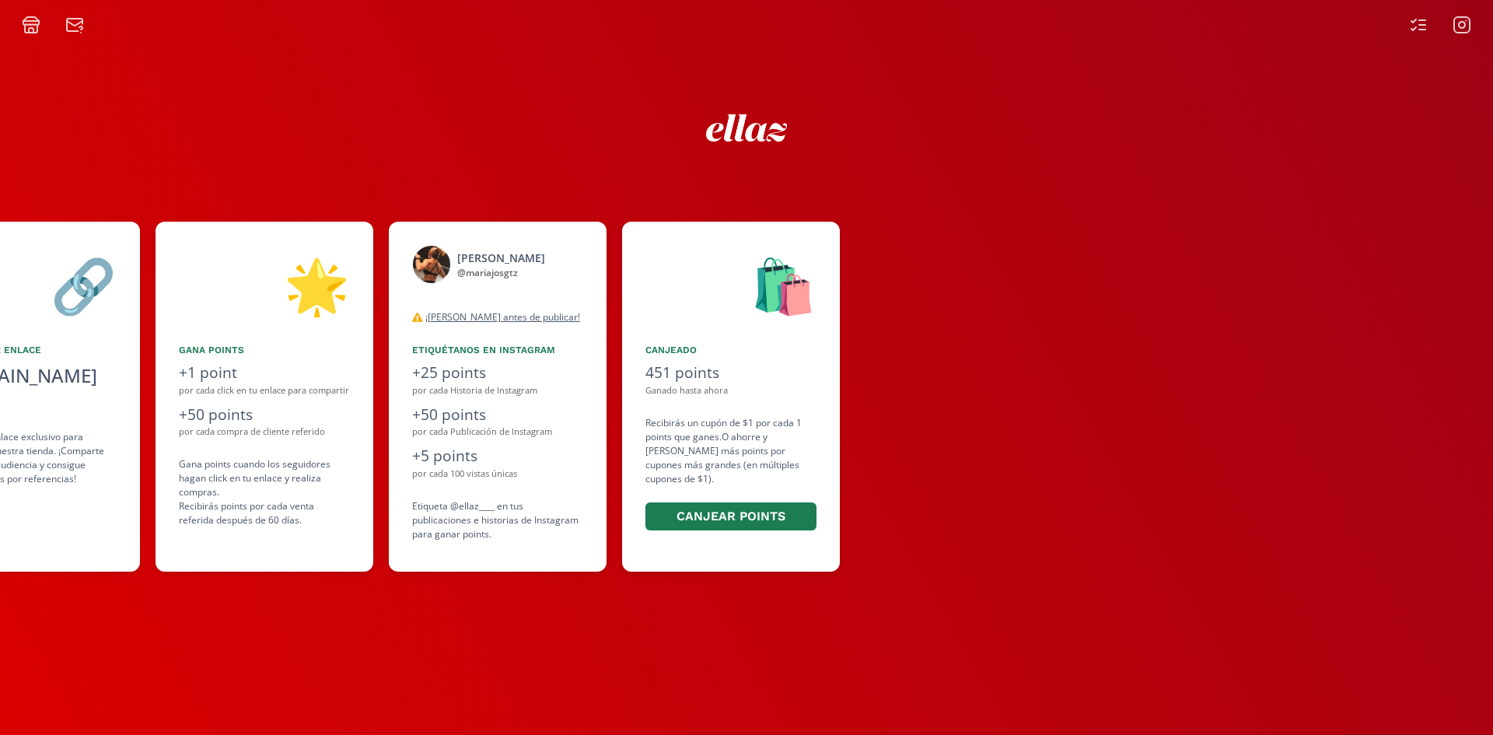
drag, startPoint x: 1089, startPoint y: 457, endPoint x: 586, endPoint y: 456, distance: 502.4
click at [586, 456] on div "👋 [PERSON_NAME] ¡Bienvenido al ellaz Ambassador Program ⭐️⭐️! 🔗 Compartir Enlac…" at bounding box center [746, 397] width 1493 height 366
click at [586, 456] on div "[PERSON_NAME] @ mariajosgtz desconectado ¡Lea antes de publicar! Tanto para pub…" at bounding box center [498, 397] width 218 height 350
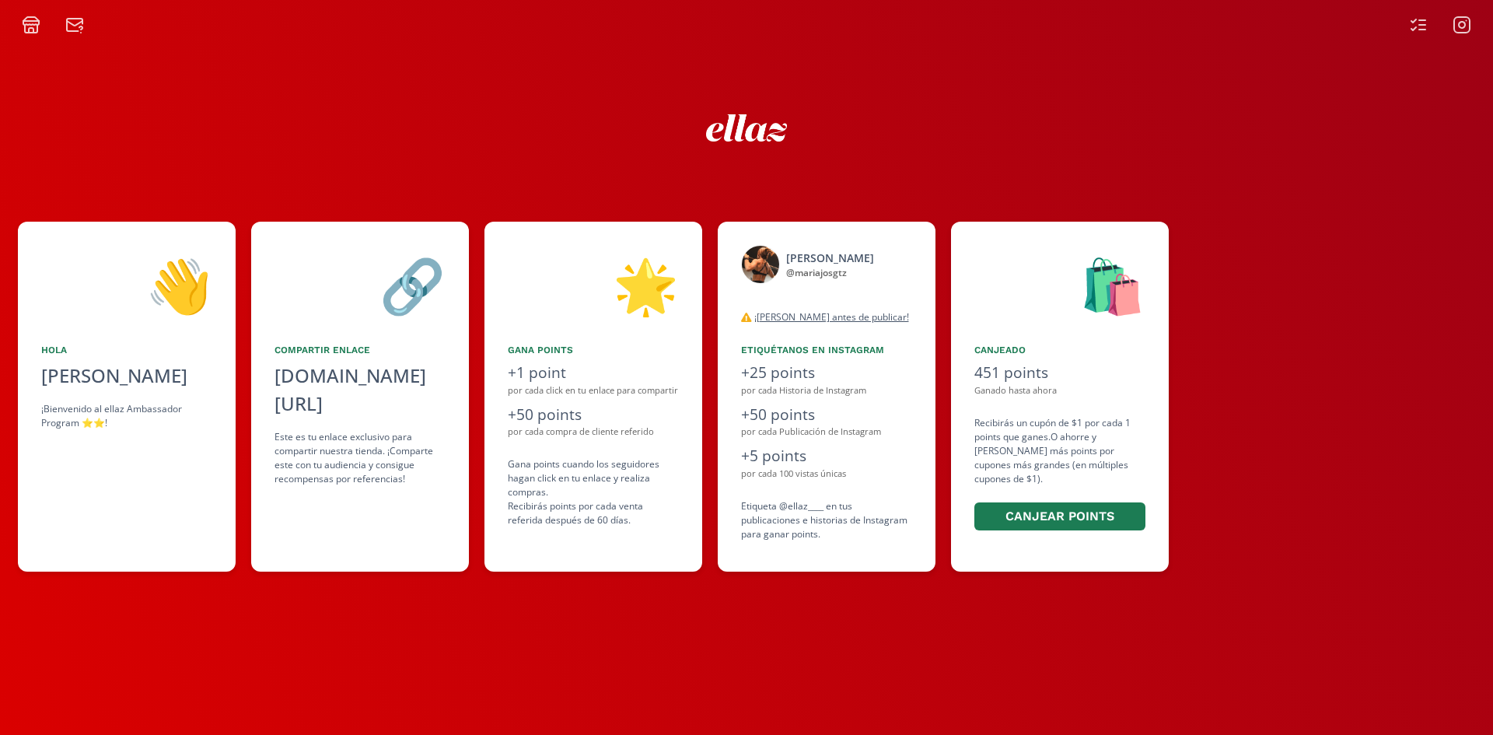
scroll to position [0, 0]
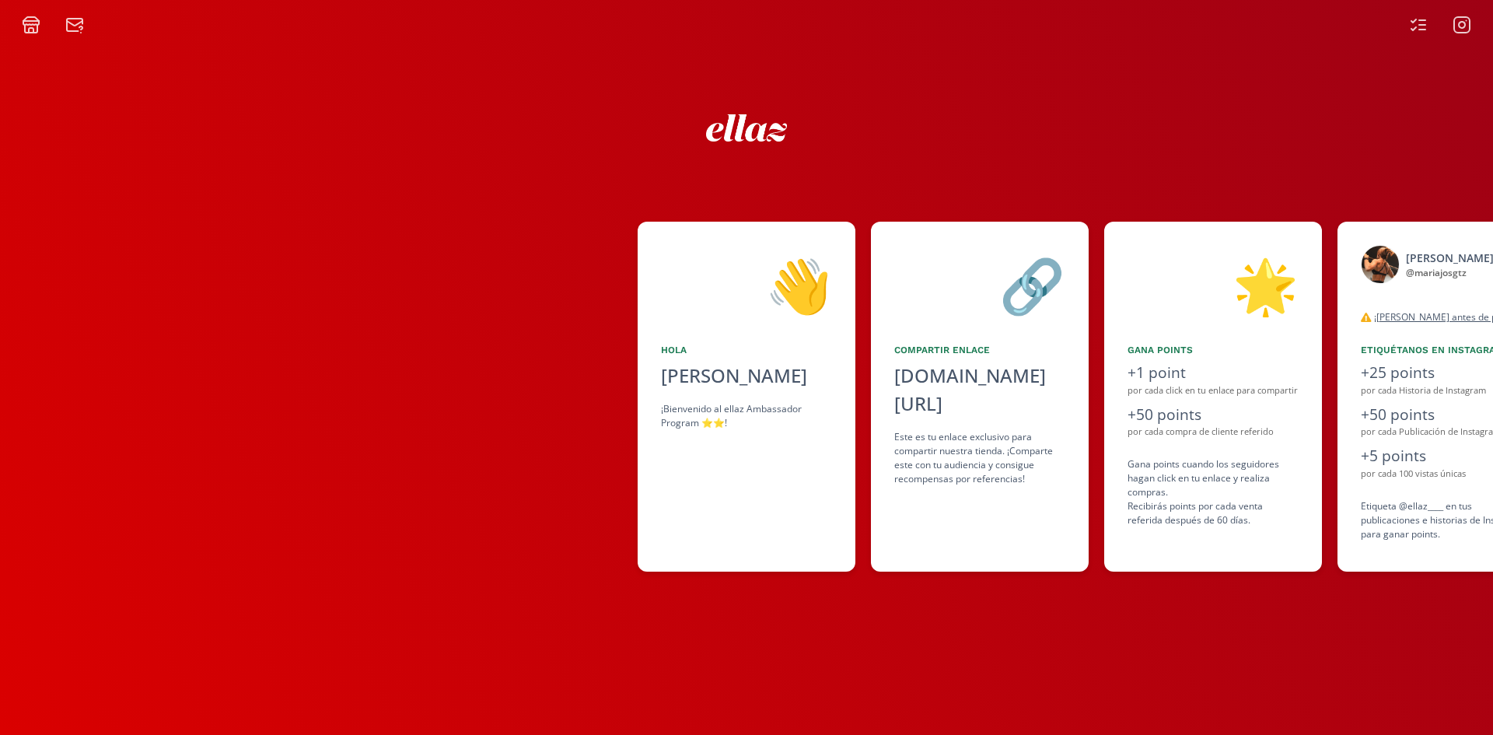
drag, startPoint x: 187, startPoint y: 401, endPoint x: 734, endPoint y: 398, distance: 546.8
click at [734, 398] on div "👋 [PERSON_NAME] ¡Bienvenido al ellaz Ambassador Program ⭐️⭐️! 🔗 Compartir Enlac…" at bounding box center [746, 397] width 1493 height 366
click at [1425, 22] on icon at bounding box center [1418, 25] width 19 height 19
